Goal: Task Accomplishment & Management: Manage account settings

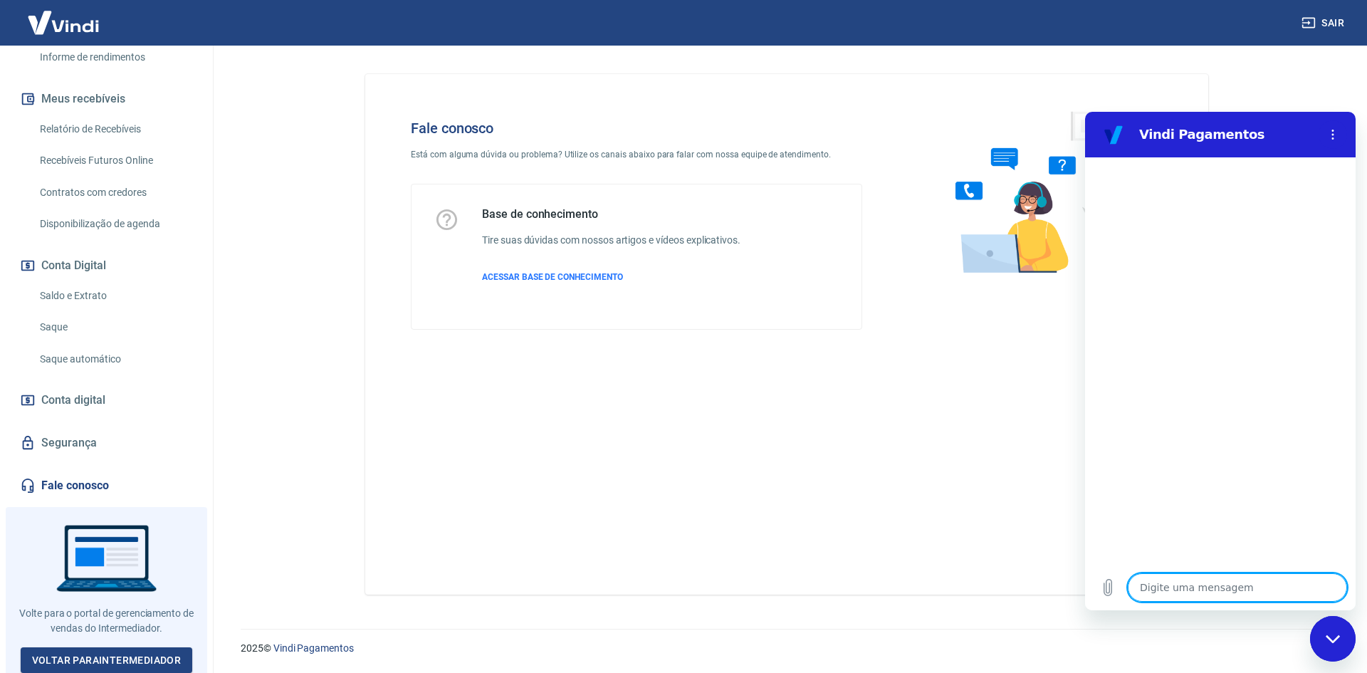
scroll to position [285, 0]
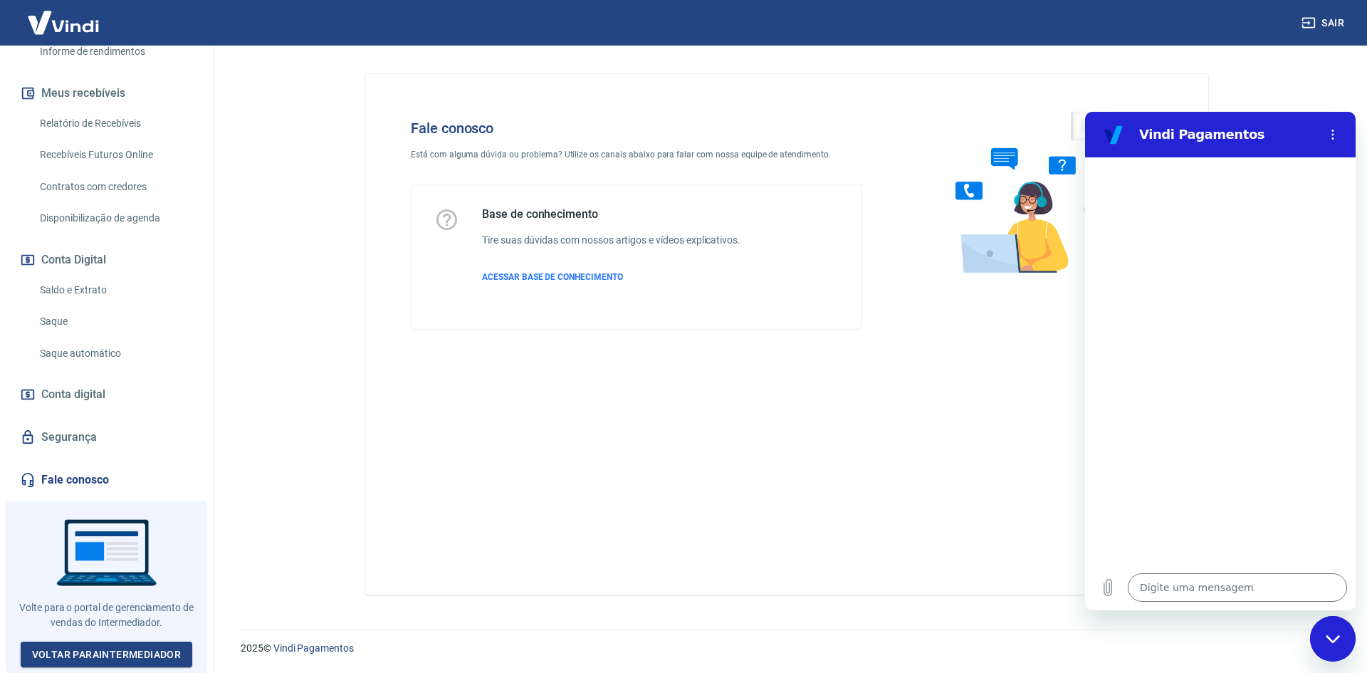
click at [92, 399] on span "Conta digital" at bounding box center [73, 394] width 64 height 20
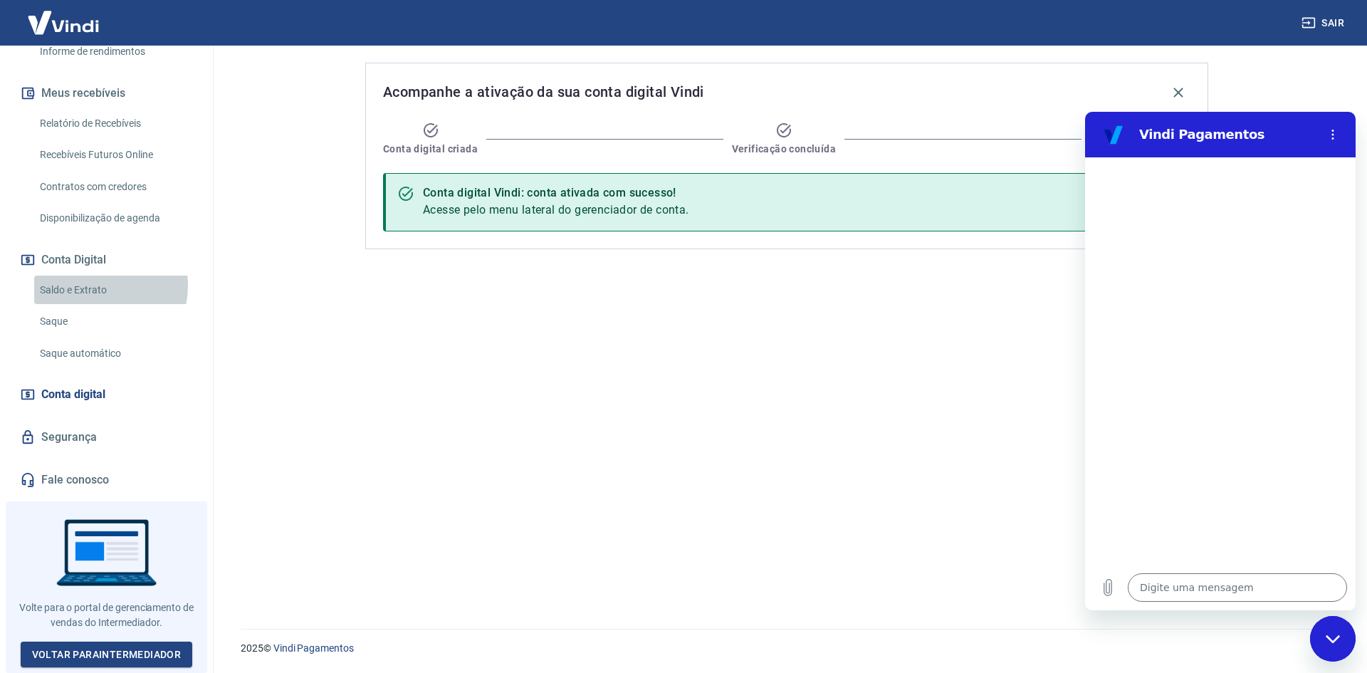
click at [94, 294] on link "Saldo e Extrato" at bounding box center [115, 289] width 162 height 29
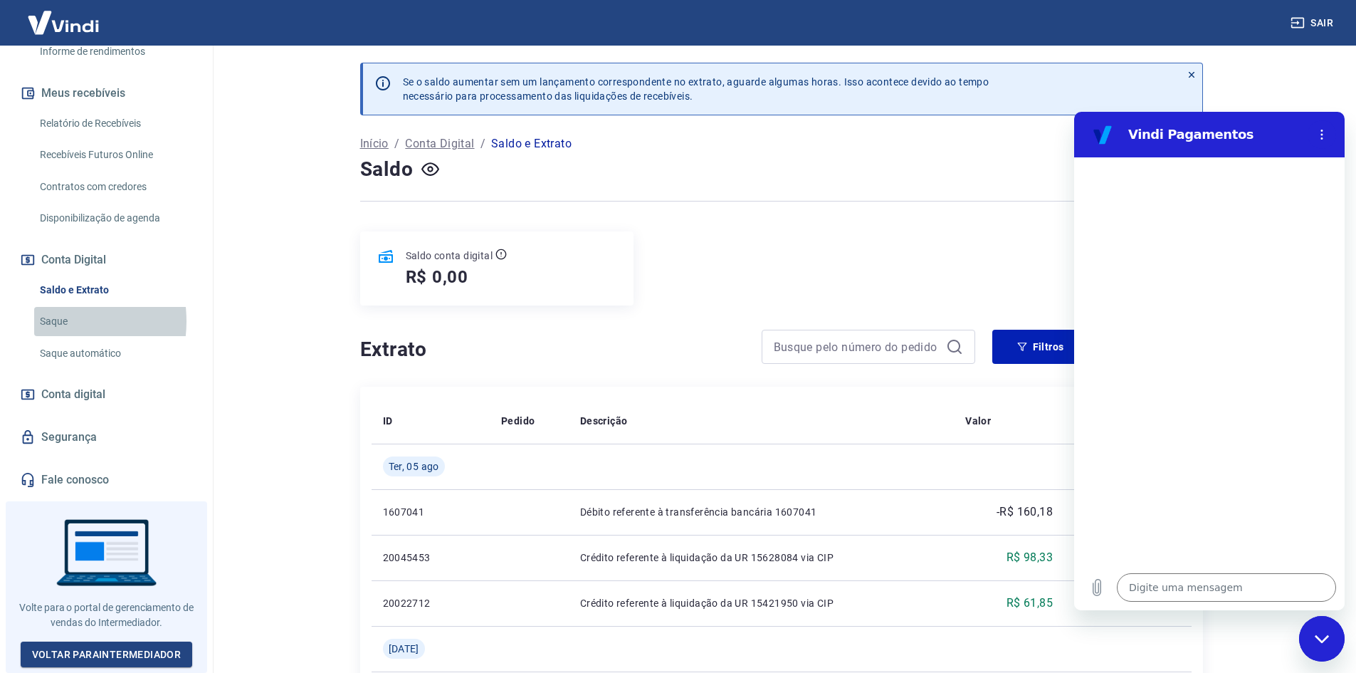
click at [49, 330] on link "Saque" at bounding box center [115, 321] width 162 height 29
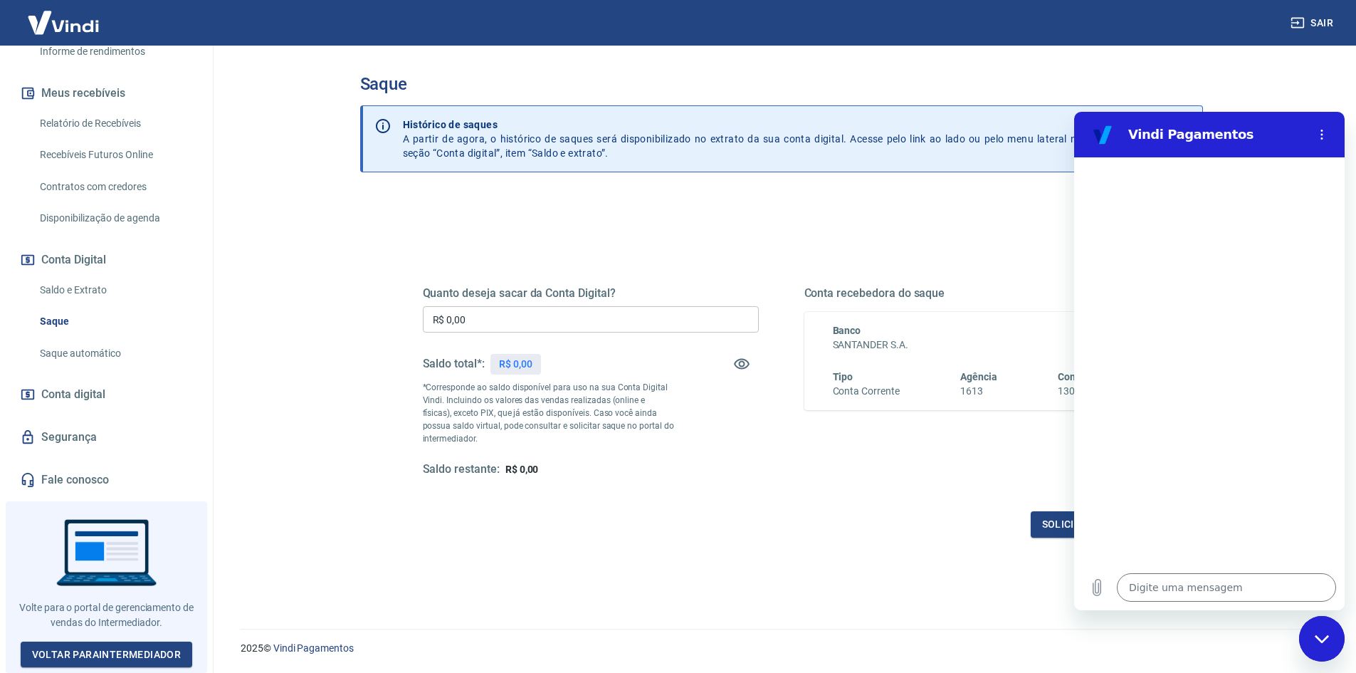
click at [75, 359] on link "Saque automático" at bounding box center [115, 353] width 162 height 29
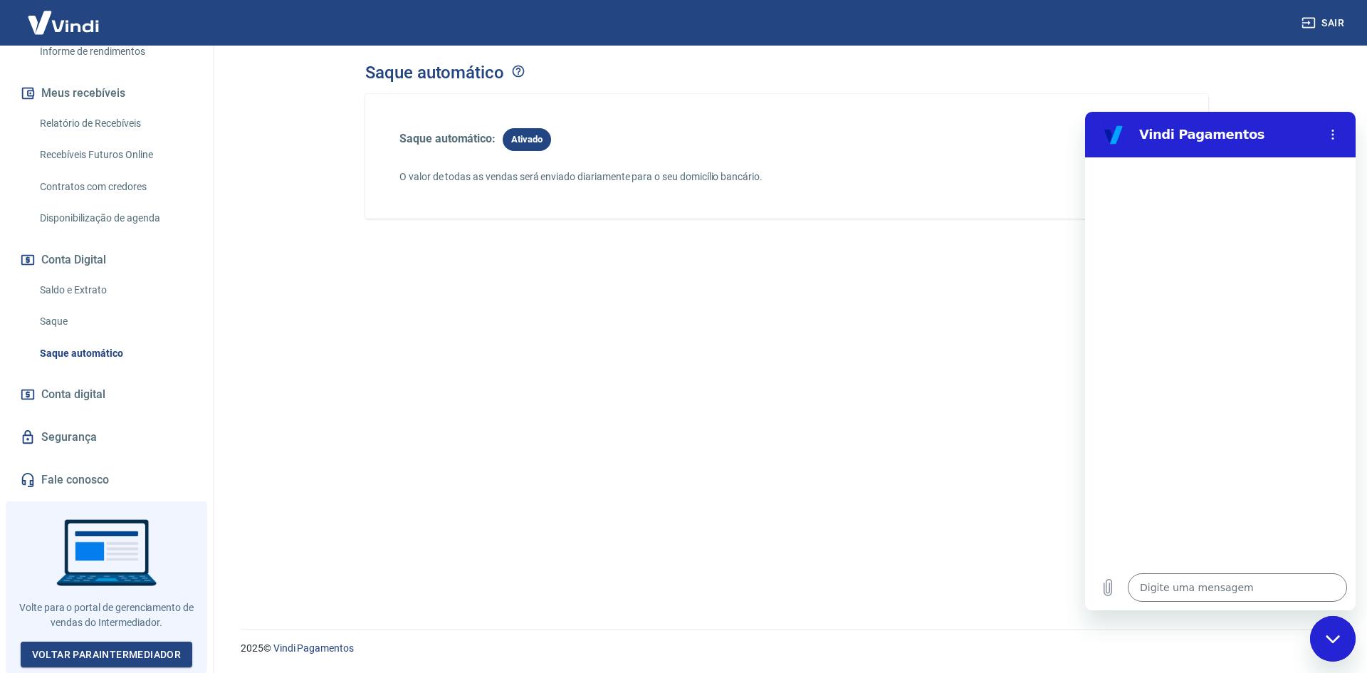
scroll to position [289, 0]
click at [130, 652] on link "Voltar para Intermediador" at bounding box center [107, 654] width 172 height 26
